Goal: Transaction & Acquisition: Purchase product/service

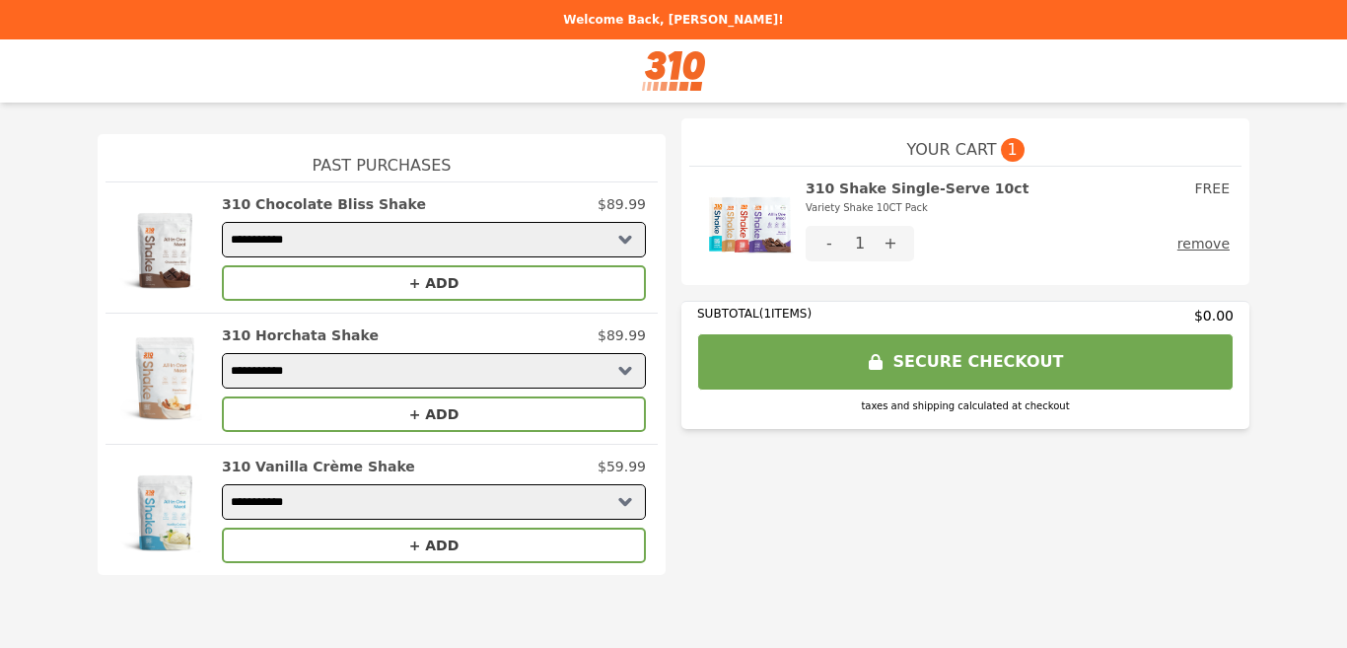
click at [941, 357] on button "SECURE CHECKOUT" at bounding box center [965, 361] width 536 height 57
